Goal: Information Seeking & Learning: Learn about a topic

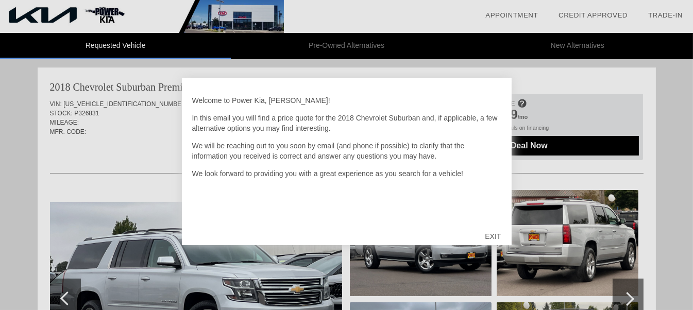
click at [495, 236] on div "EXIT" at bounding box center [493, 236] width 37 height 31
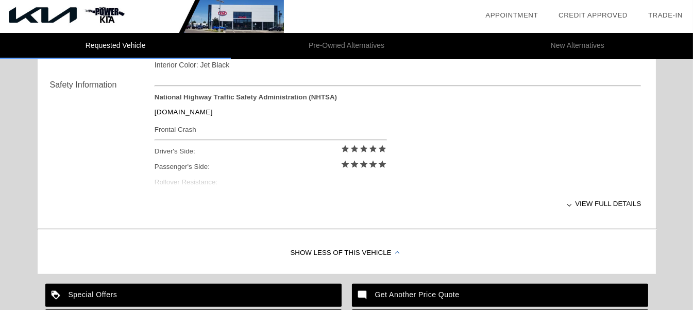
scroll to position [415, 0]
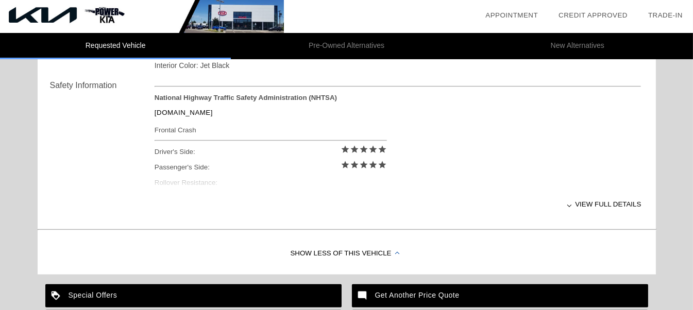
click at [572, 205] on div "View full details" at bounding box center [398, 204] width 487 height 25
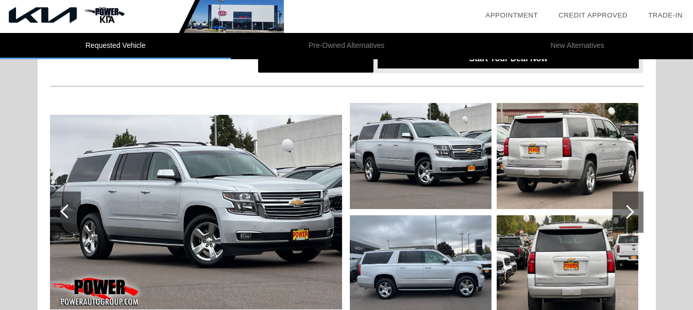
scroll to position [96, 0]
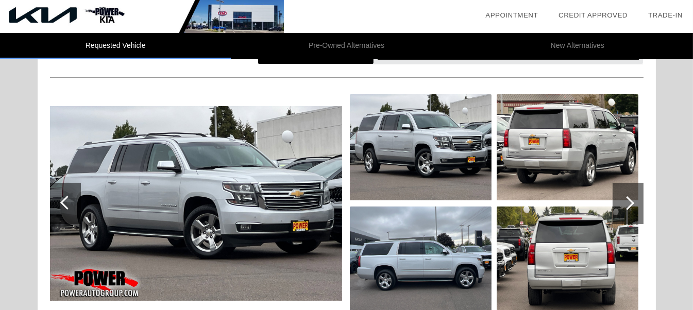
click at [633, 200] on div at bounding box center [628, 203] width 31 height 41
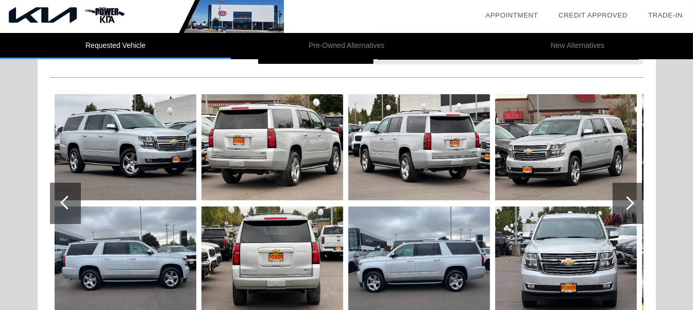
click at [633, 200] on div at bounding box center [628, 203] width 31 height 41
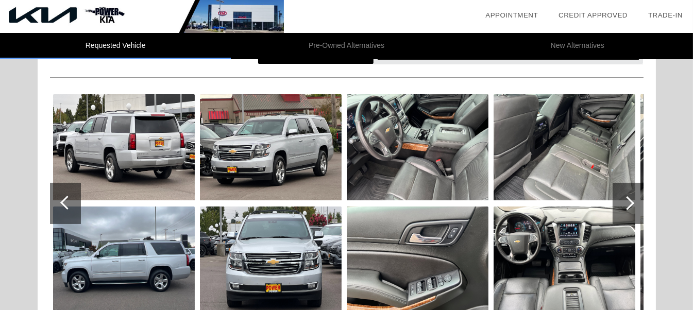
click at [633, 200] on div at bounding box center [628, 203] width 31 height 41
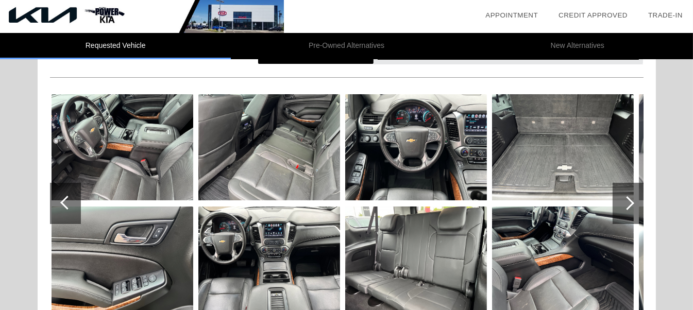
click at [633, 200] on div at bounding box center [628, 203] width 31 height 41
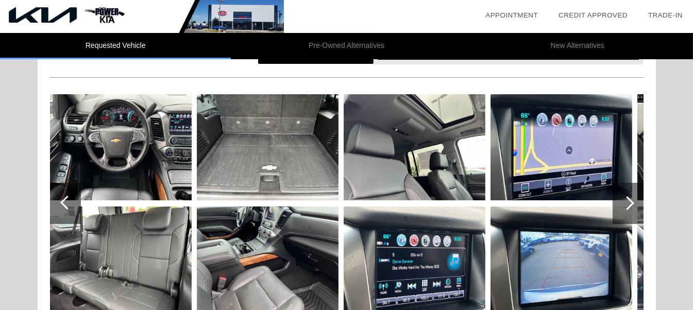
click at [633, 200] on div at bounding box center [628, 203] width 31 height 41
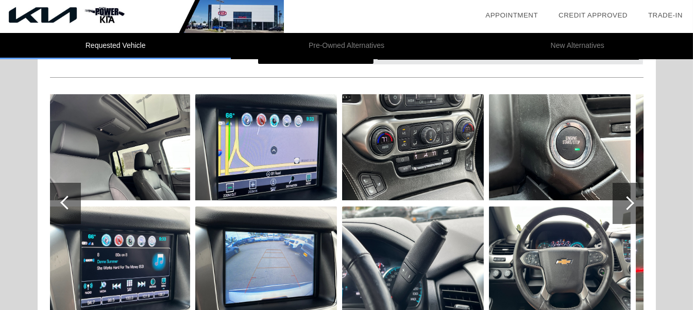
click at [633, 200] on div at bounding box center [628, 203] width 31 height 41
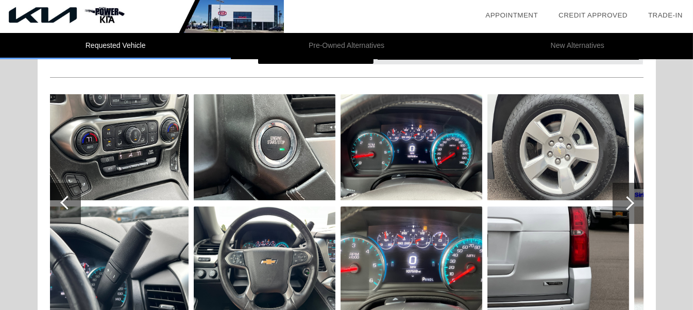
click at [633, 200] on div at bounding box center [628, 203] width 31 height 41
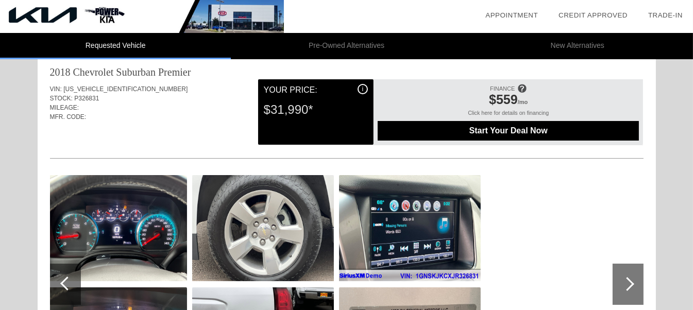
scroll to position [0, 0]
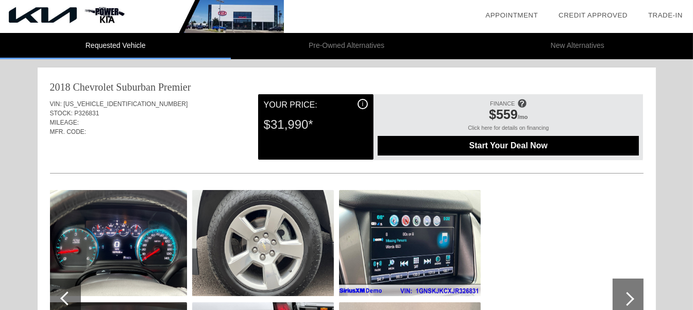
click at [68, 296] on div at bounding box center [67, 299] width 14 height 14
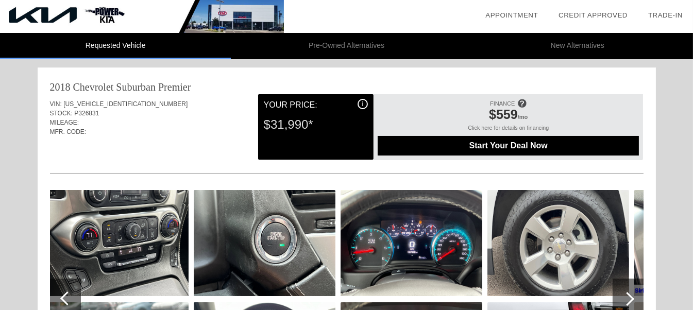
click at [68, 296] on div at bounding box center [67, 299] width 14 height 14
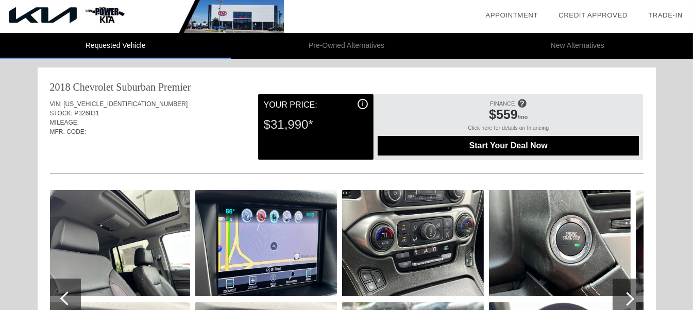
click at [68, 296] on div at bounding box center [67, 299] width 14 height 14
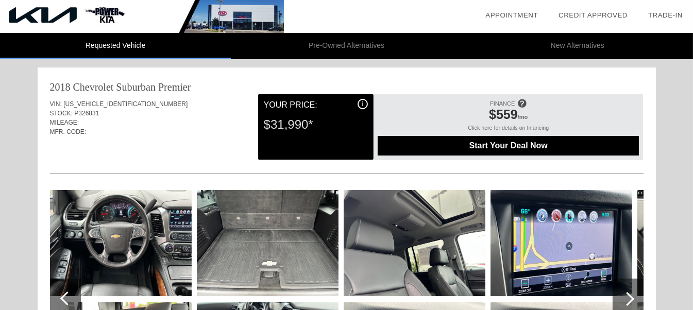
click at [68, 296] on div at bounding box center [67, 299] width 14 height 14
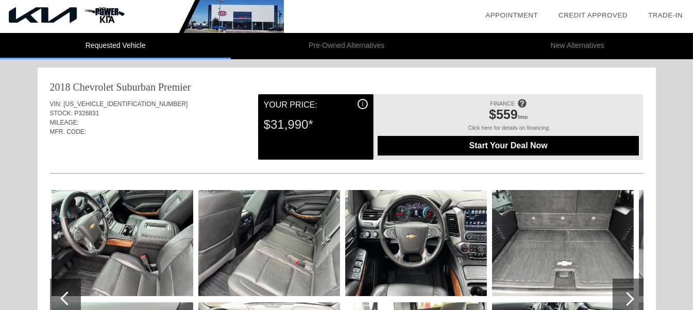
click at [68, 296] on div at bounding box center [67, 299] width 14 height 14
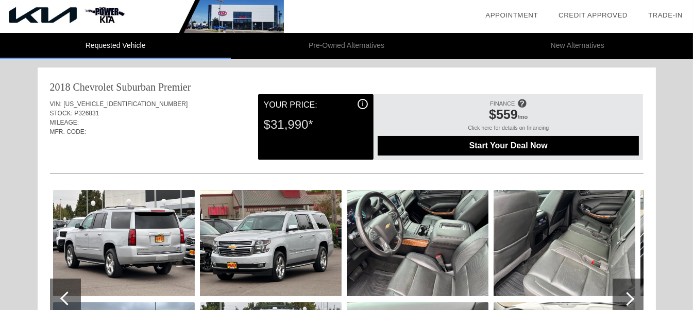
click at [68, 296] on div at bounding box center [67, 299] width 14 height 14
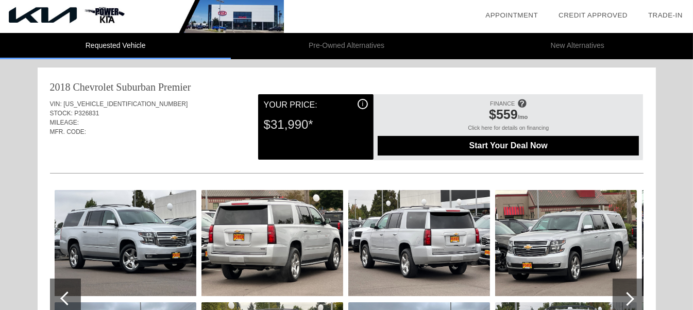
click at [68, 296] on div at bounding box center [67, 299] width 14 height 14
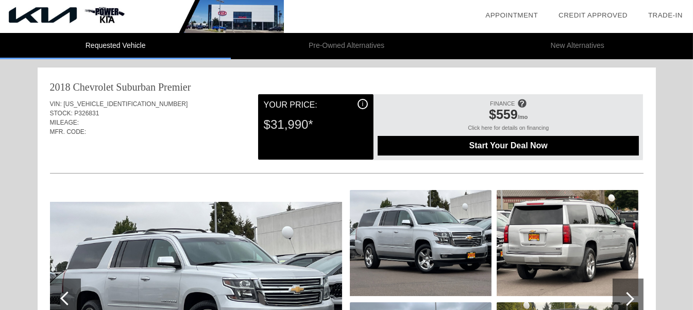
click at [68, 296] on div at bounding box center [67, 299] width 14 height 14
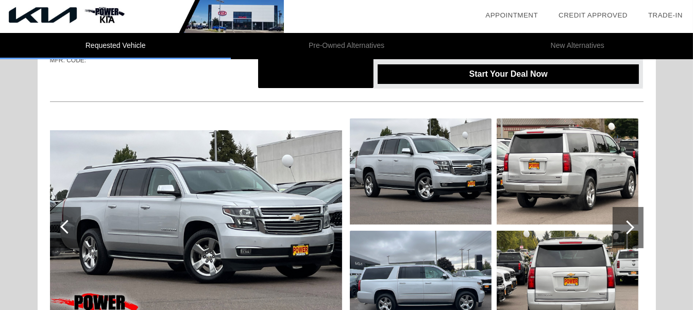
scroll to position [82, 0]
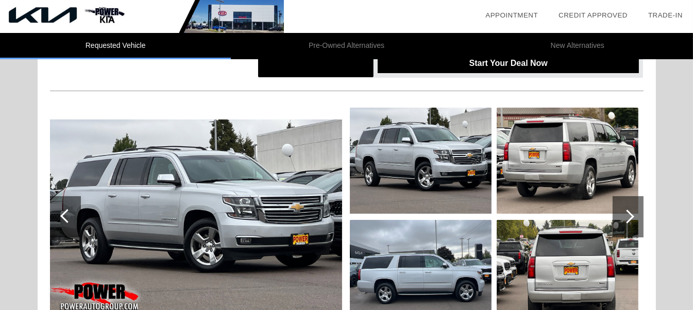
click at [417, 159] on img at bounding box center [421, 161] width 142 height 106
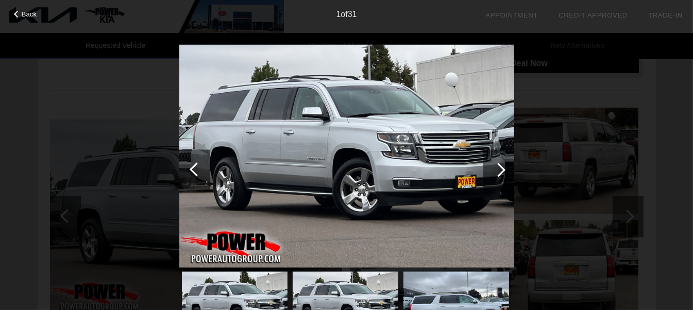
click at [503, 169] on div at bounding box center [499, 170] width 14 height 14
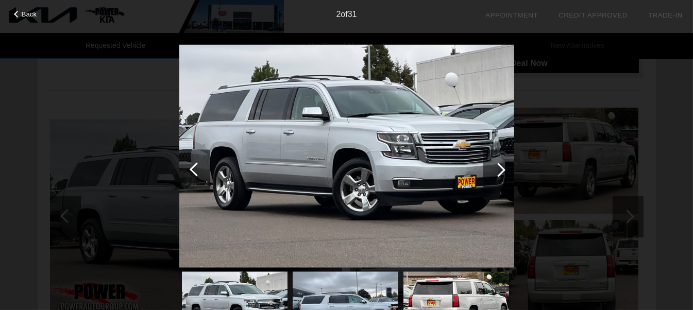
click at [503, 169] on div at bounding box center [499, 170] width 14 height 14
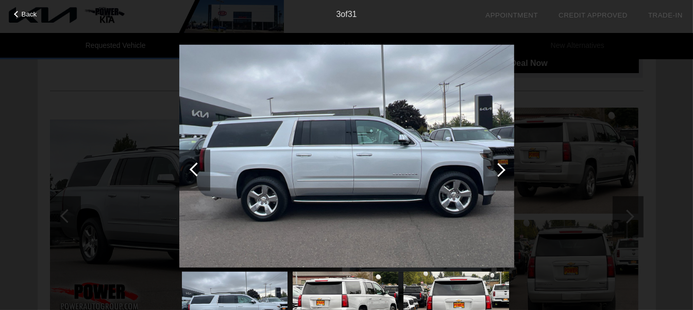
click at [503, 169] on div at bounding box center [499, 170] width 14 height 14
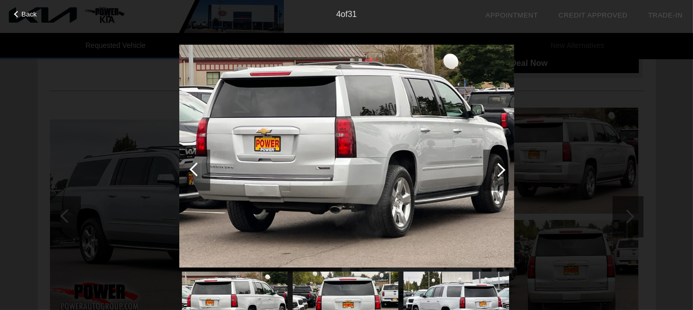
click at [503, 169] on div at bounding box center [499, 170] width 14 height 14
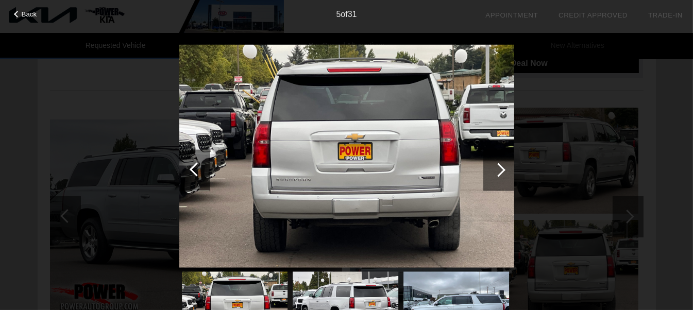
click at [503, 169] on div at bounding box center [499, 170] width 14 height 14
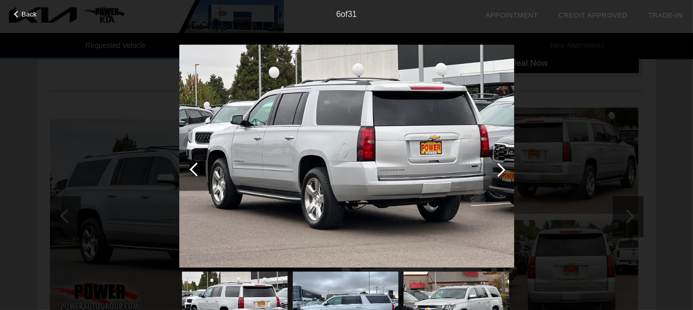
click at [503, 169] on div at bounding box center [499, 170] width 14 height 14
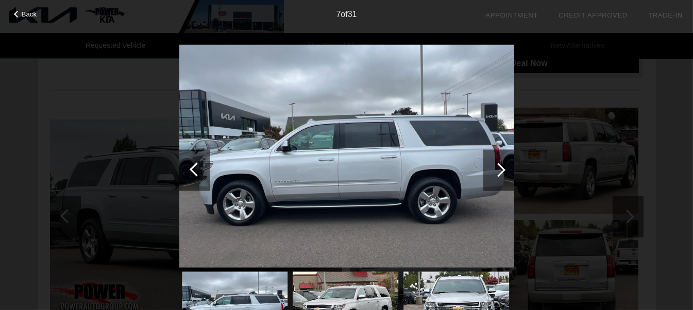
click at [503, 169] on div at bounding box center [499, 170] width 14 height 14
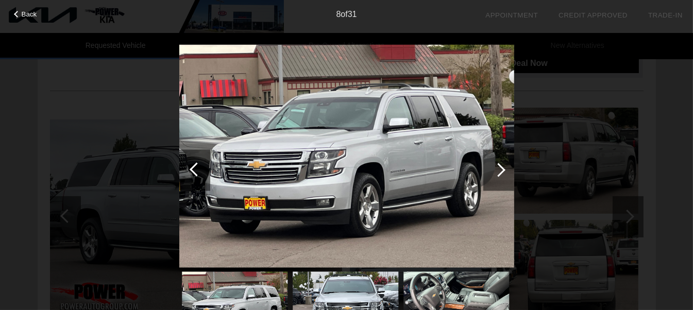
click at [503, 169] on div at bounding box center [499, 170] width 14 height 14
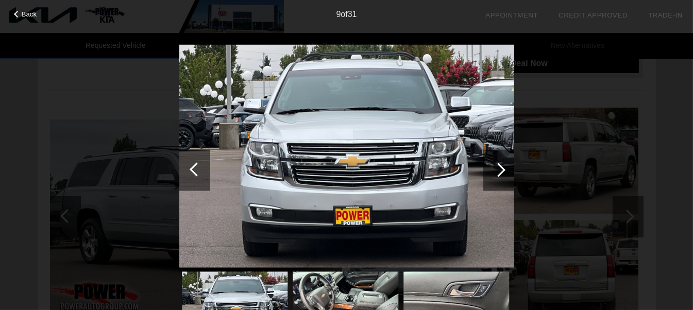
click at [503, 169] on div at bounding box center [499, 170] width 14 height 14
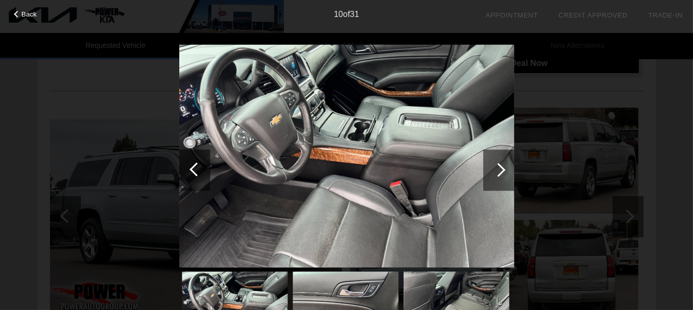
click at [503, 169] on div at bounding box center [499, 170] width 14 height 14
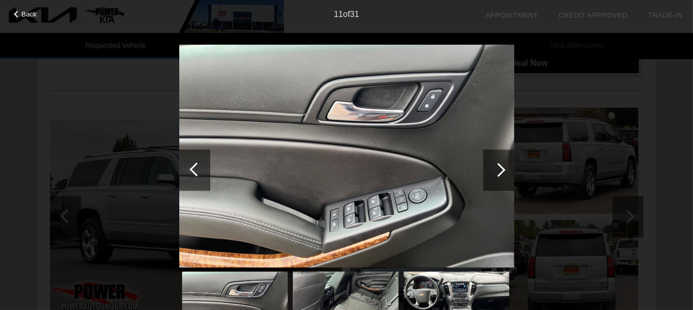
click at [503, 169] on div at bounding box center [499, 170] width 14 height 14
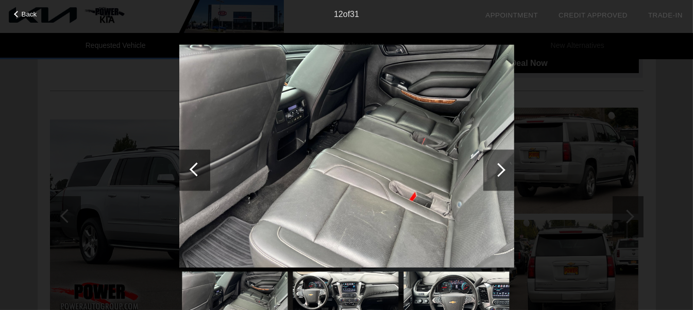
click at [503, 169] on div at bounding box center [499, 170] width 14 height 14
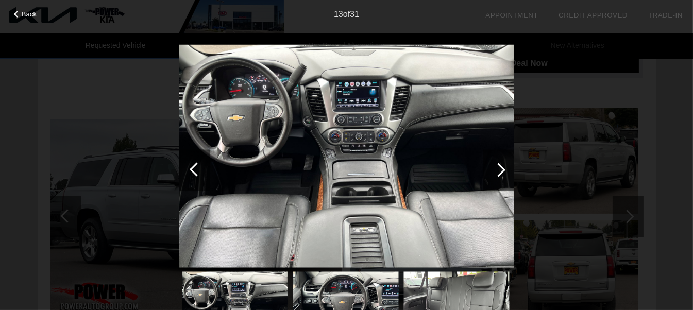
click at [503, 169] on div at bounding box center [499, 170] width 14 height 14
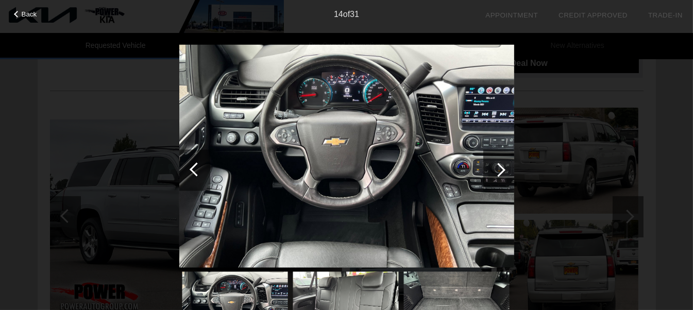
click at [503, 169] on div at bounding box center [499, 170] width 14 height 14
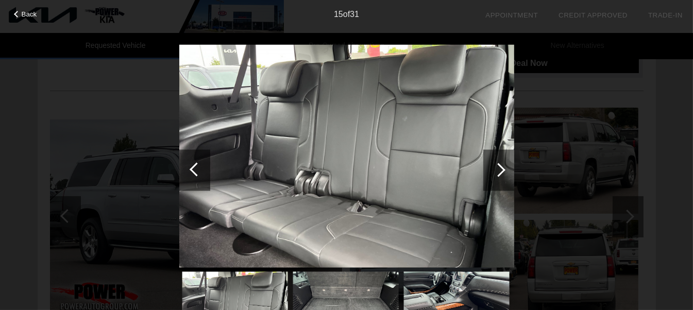
click at [503, 169] on div at bounding box center [499, 170] width 14 height 14
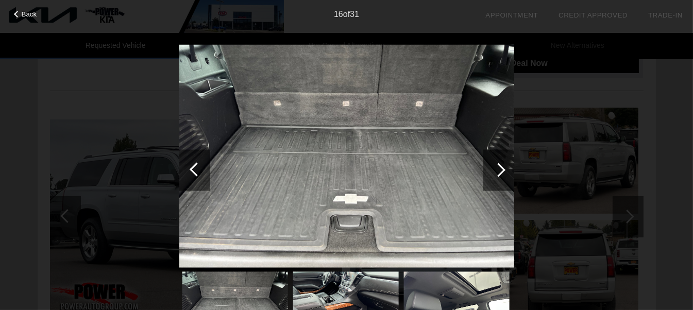
click at [503, 169] on div at bounding box center [499, 170] width 14 height 14
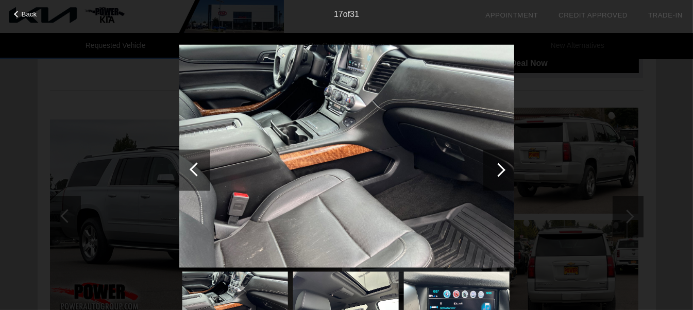
click at [503, 169] on div at bounding box center [499, 170] width 14 height 14
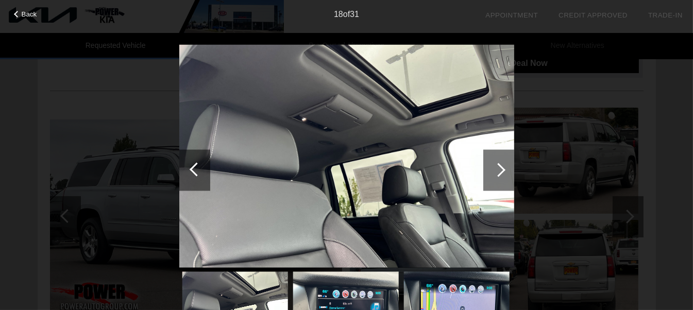
click at [503, 169] on div at bounding box center [499, 170] width 14 height 14
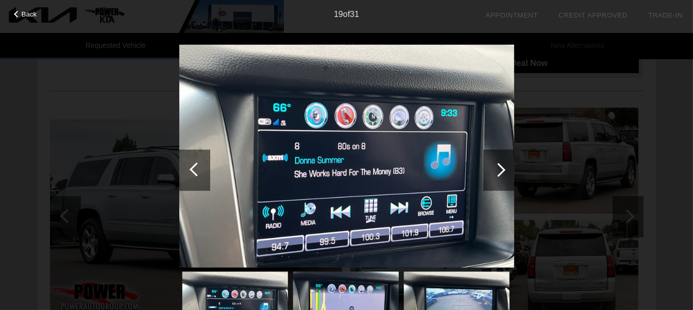
click at [190, 165] on div at bounding box center [194, 169] width 31 height 41
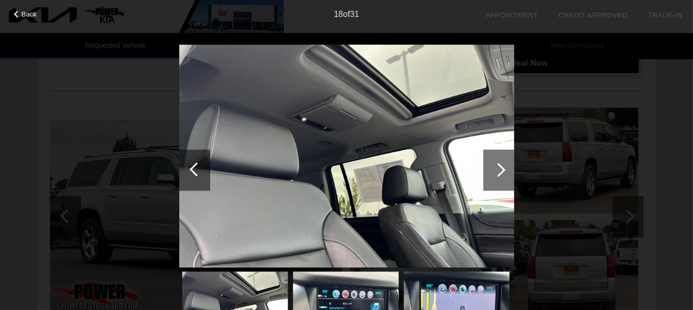
click at [501, 174] on div at bounding box center [498, 169] width 31 height 41
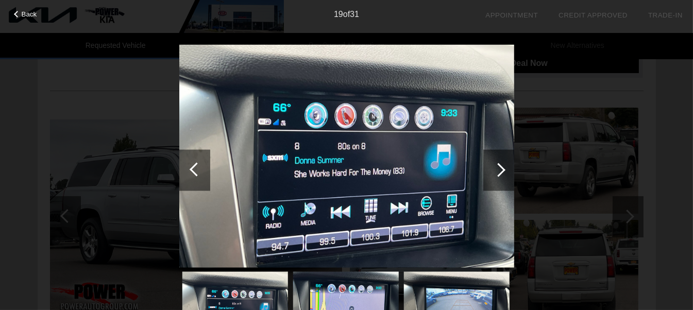
click at [501, 174] on div at bounding box center [498, 169] width 31 height 41
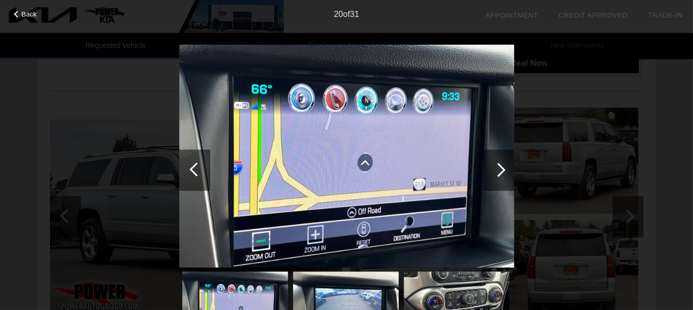
click at [501, 174] on div at bounding box center [498, 169] width 31 height 41
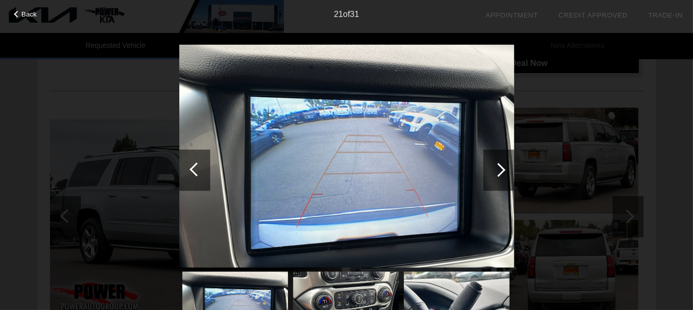
click at [501, 174] on div at bounding box center [498, 169] width 31 height 41
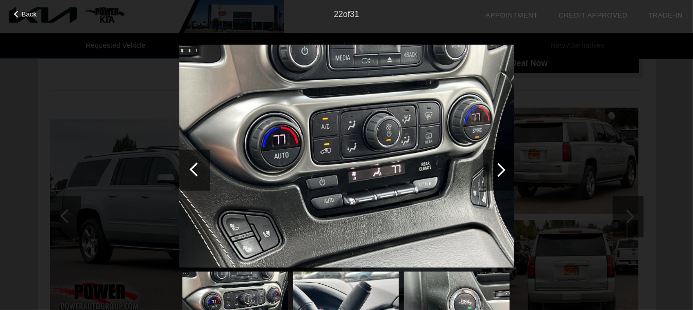
click at [501, 174] on div at bounding box center [498, 169] width 31 height 41
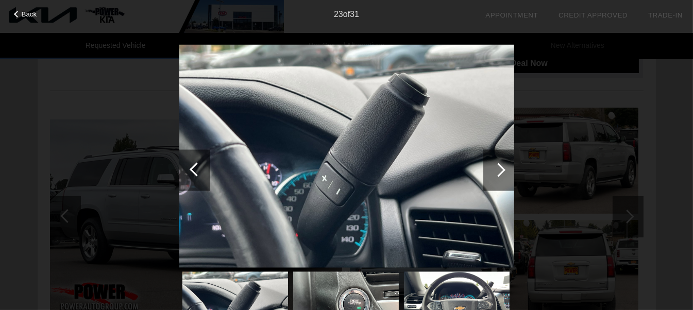
click at [501, 174] on div at bounding box center [498, 169] width 31 height 41
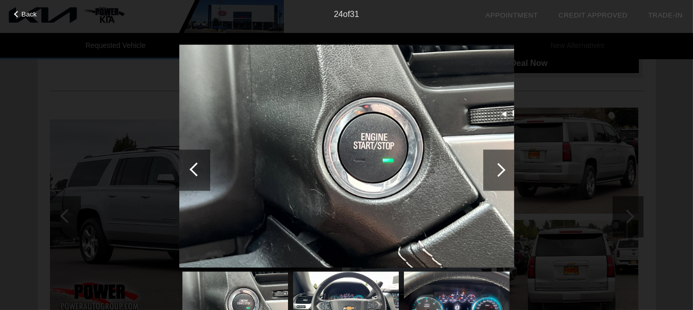
click at [501, 174] on div at bounding box center [498, 169] width 31 height 41
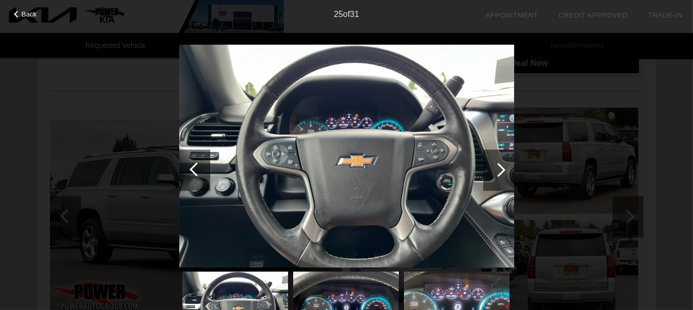
click at [501, 174] on div at bounding box center [498, 169] width 31 height 41
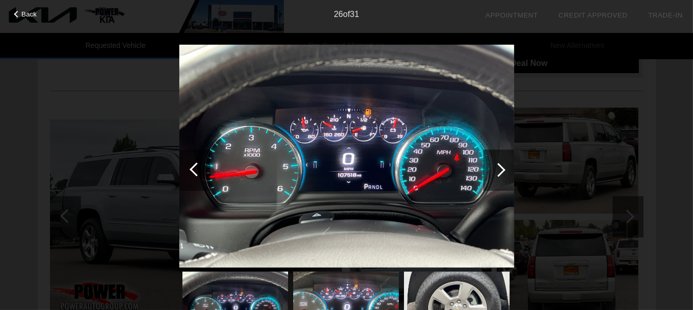
click at [501, 174] on div at bounding box center [498, 169] width 31 height 41
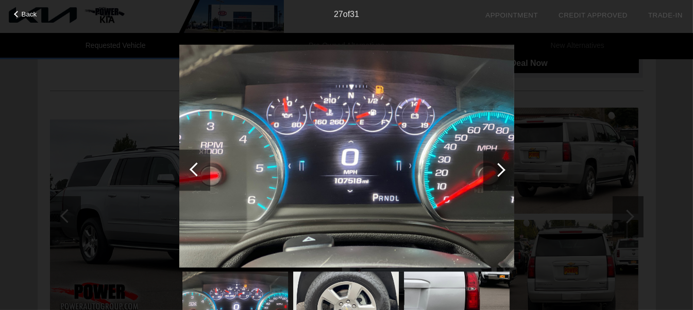
click at [501, 174] on div at bounding box center [498, 169] width 31 height 41
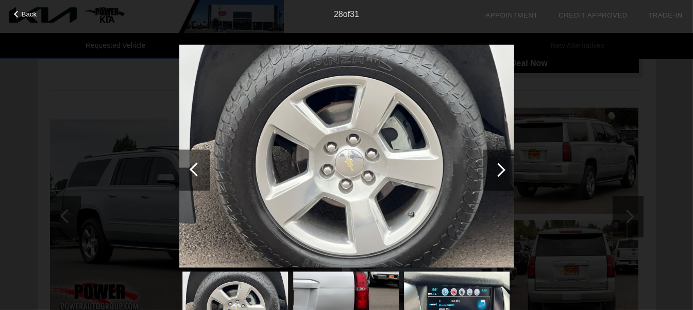
click at [501, 174] on div at bounding box center [498, 169] width 31 height 41
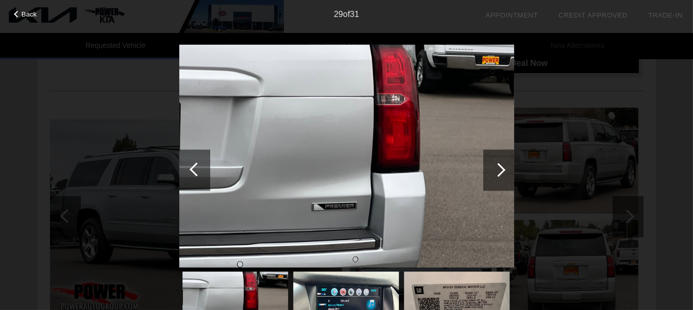
click at [501, 174] on div at bounding box center [498, 169] width 31 height 41
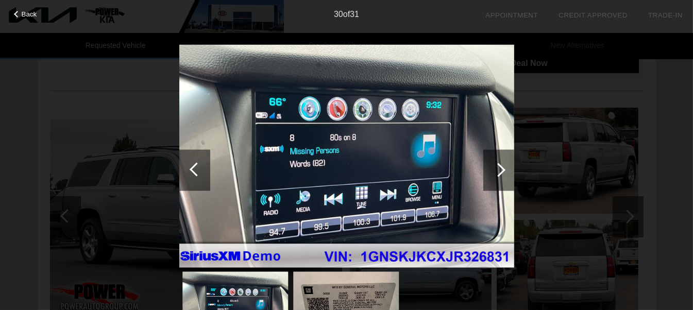
click at [501, 174] on div at bounding box center [498, 169] width 31 height 41
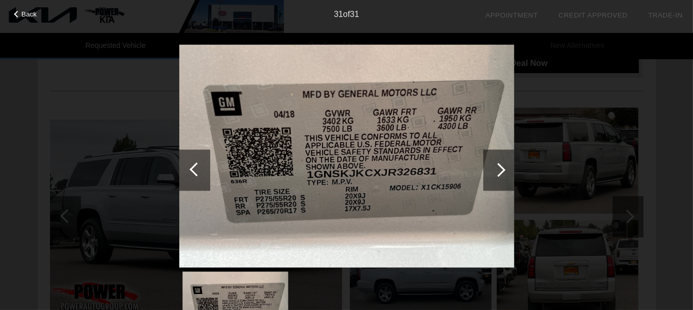
scroll to position [0, 0]
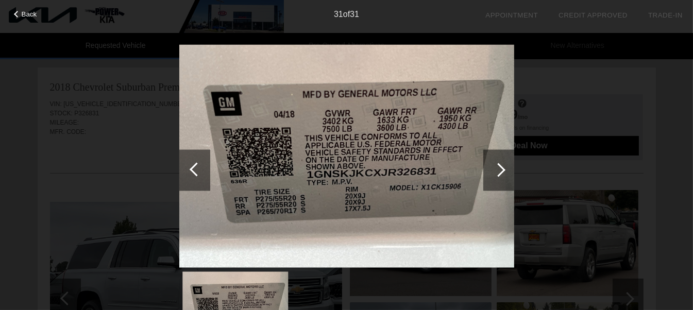
click at [29, 14] on span "Back" at bounding box center [29, 14] width 15 height 8
